Goal: Task Accomplishment & Management: Use online tool/utility

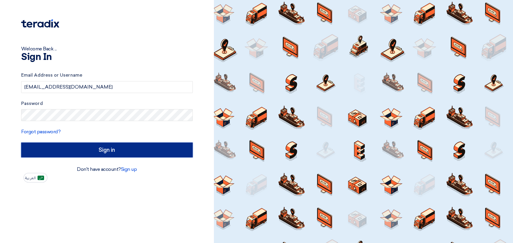
click at [136, 152] on input "Sign in" at bounding box center [107, 149] width 172 height 15
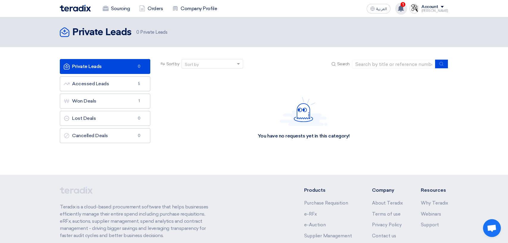
click at [404, 9] on use at bounding box center [401, 8] width 6 height 7
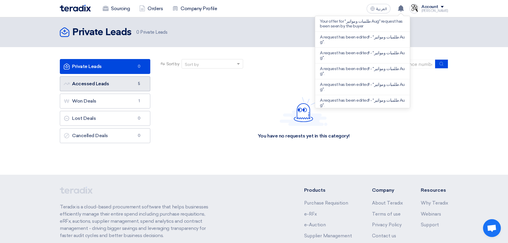
click at [115, 83] on link "Accessed Leads Accessed Leads 5" at bounding box center [105, 83] width 91 height 15
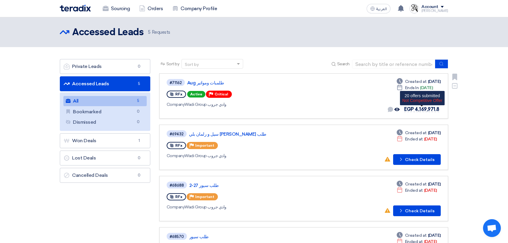
click at [423, 111] on span "EGP 4,169,971.8" at bounding box center [421, 109] width 35 height 6
click at [418, 107] on span "EGP 4,169,971.8" at bounding box center [421, 109] width 35 height 6
click at [199, 82] on link "طلمبات ومواتير Aug" at bounding box center [261, 82] width 149 height 5
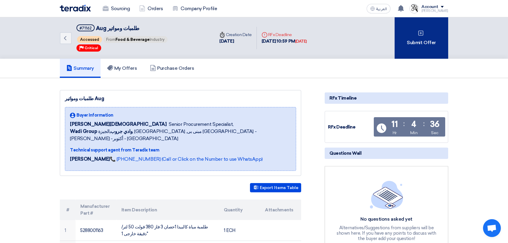
click at [420, 40] on div "Submit Offer" at bounding box center [422, 37] width 54 height 41
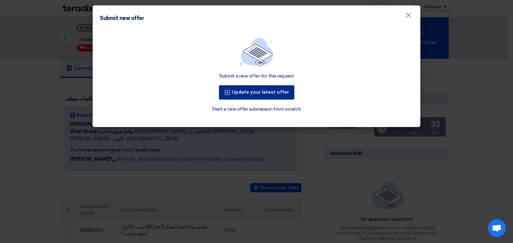
click at [261, 94] on button "Update your latest offer" at bounding box center [256, 92] width 75 height 14
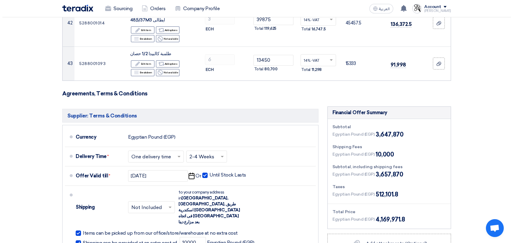
scroll to position [1906, 0]
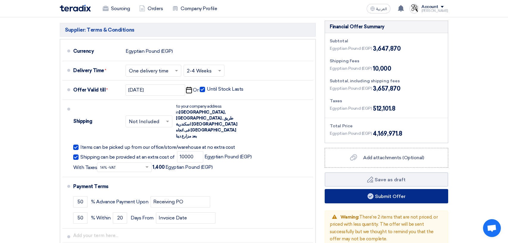
click at [388, 189] on button "Submit Offer" at bounding box center [387, 196] width 124 height 14
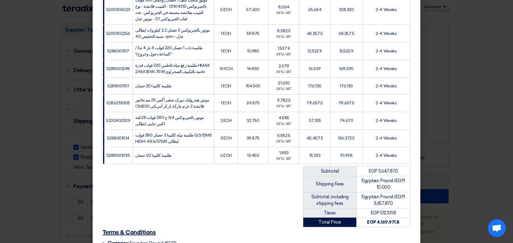
scroll to position [821, 0]
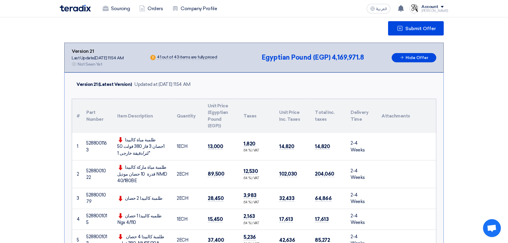
scroll to position [0, 0]
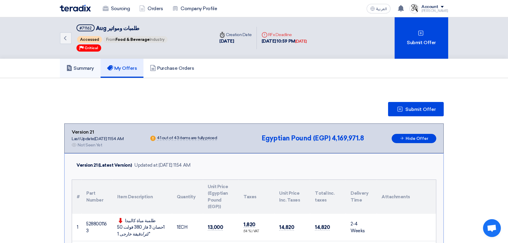
click at [85, 70] on h5 "Summary" at bounding box center [80, 68] width 28 height 6
